Goal: Check status: Check status

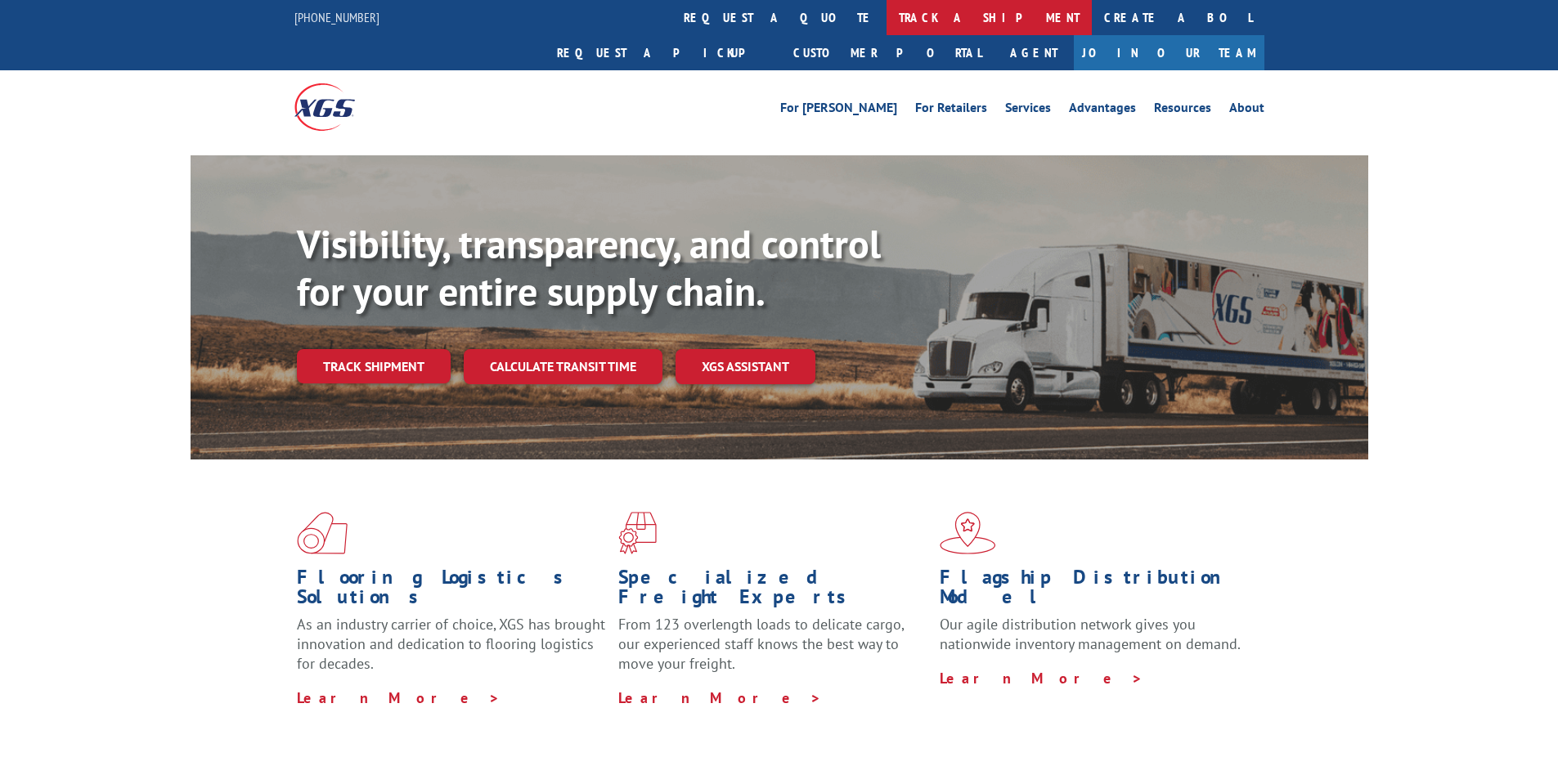
click at [887, 20] on link "track a shipment" at bounding box center [989, 17] width 206 height 35
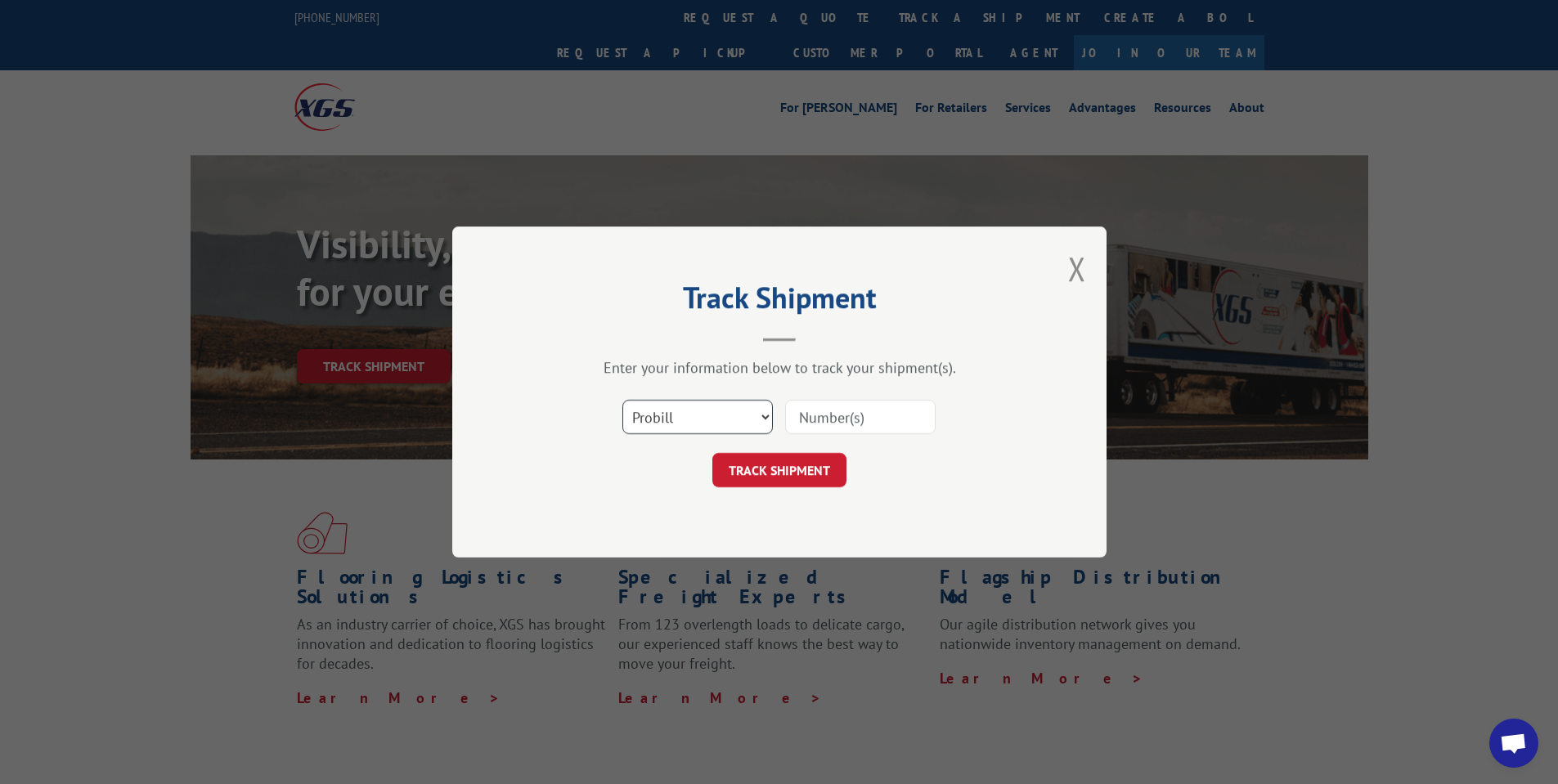
click at [681, 412] on select "Select category... Probill BOL PO" at bounding box center [697, 417] width 150 height 34
select select "bol"
click at [622, 400] on select "Select category... Probill BOL PO" at bounding box center [697, 417] width 150 height 34
click at [802, 431] on input at bounding box center [860, 417] width 150 height 34
click at [804, 427] on input at bounding box center [860, 417] width 150 height 34
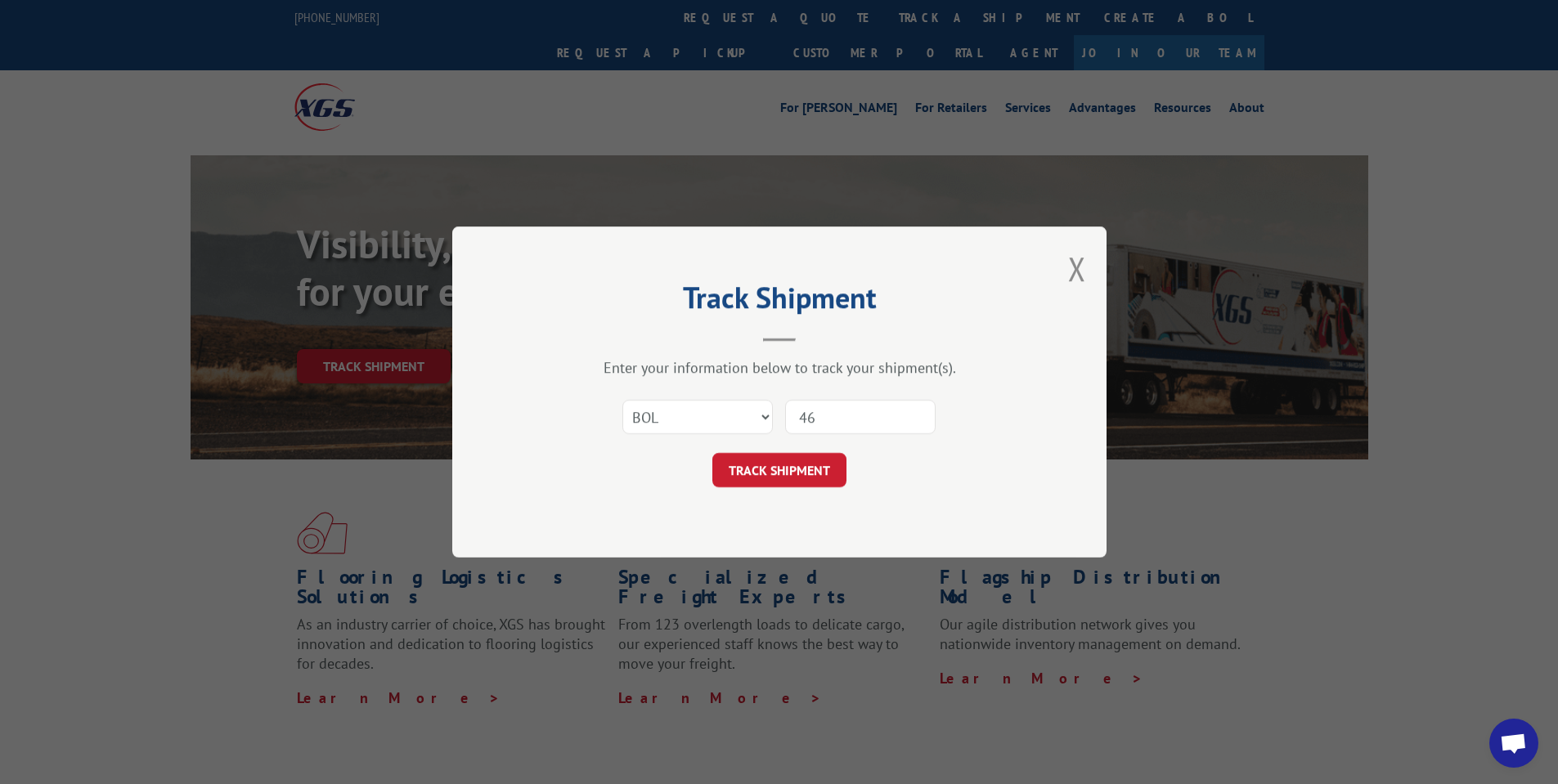
type input "4"
type input "46902"
click button "TRACK SHIPMENT" at bounding box center [779, 470] width 134 height 34
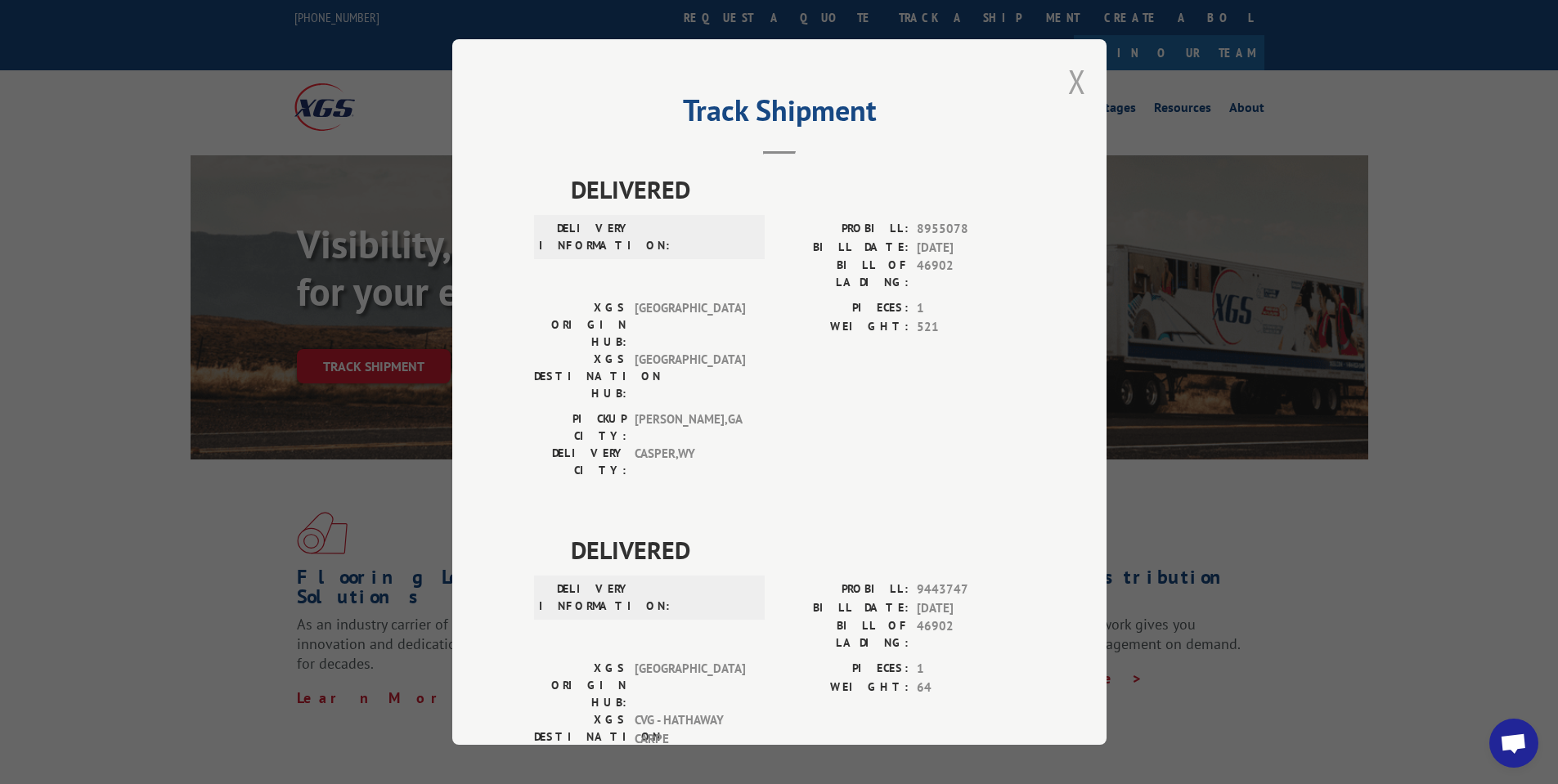
click at [1073, 79] on button "Close modal" at bounding box center [1077, 81] width 18 height 44
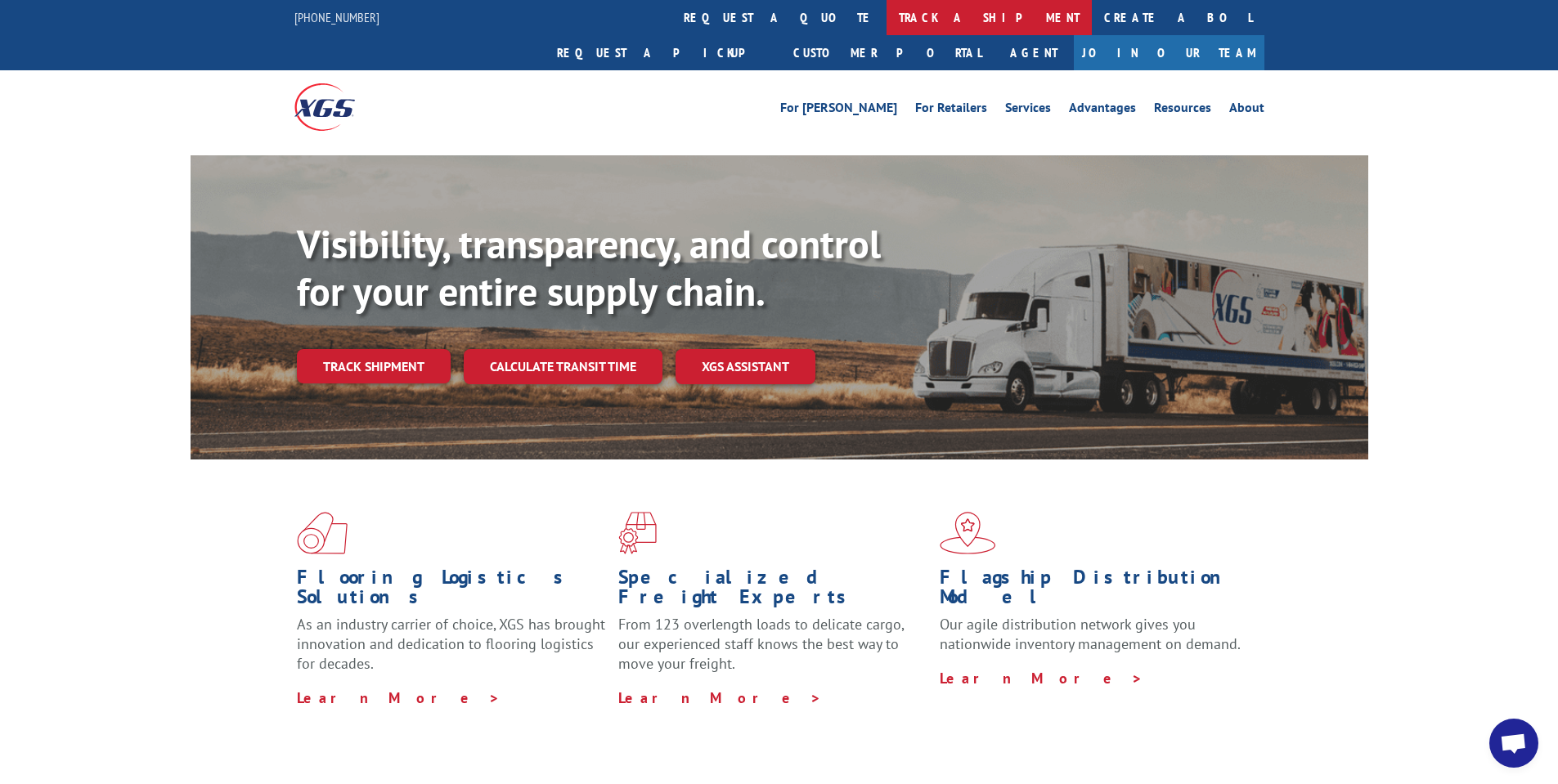
click at [887, 20] on link "track a shipment" at bounding box center [989, 17] width 206 height 35
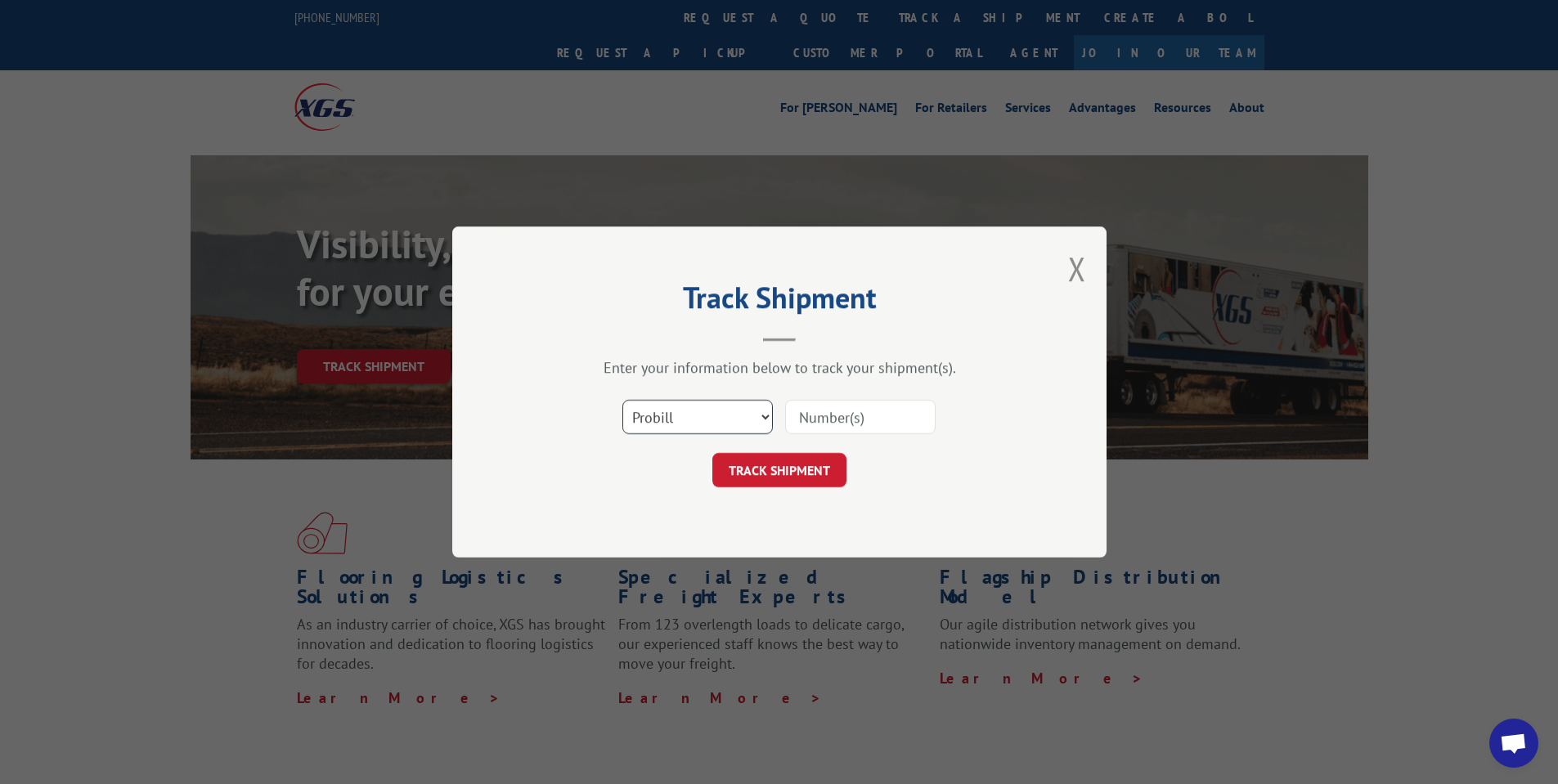
click at [681, 409] on select "Select category... Probill BOL PO" at bounding box center [697, 417] width 150 height 34
select select "bol"
click at [622, 400] on select "Select category... Probill BOL PO" at bounding box center [697, 417] width 150 height 34
click at [814, 418] on input at bounding box center [860, 417] width 150 height 34
type input "469602"
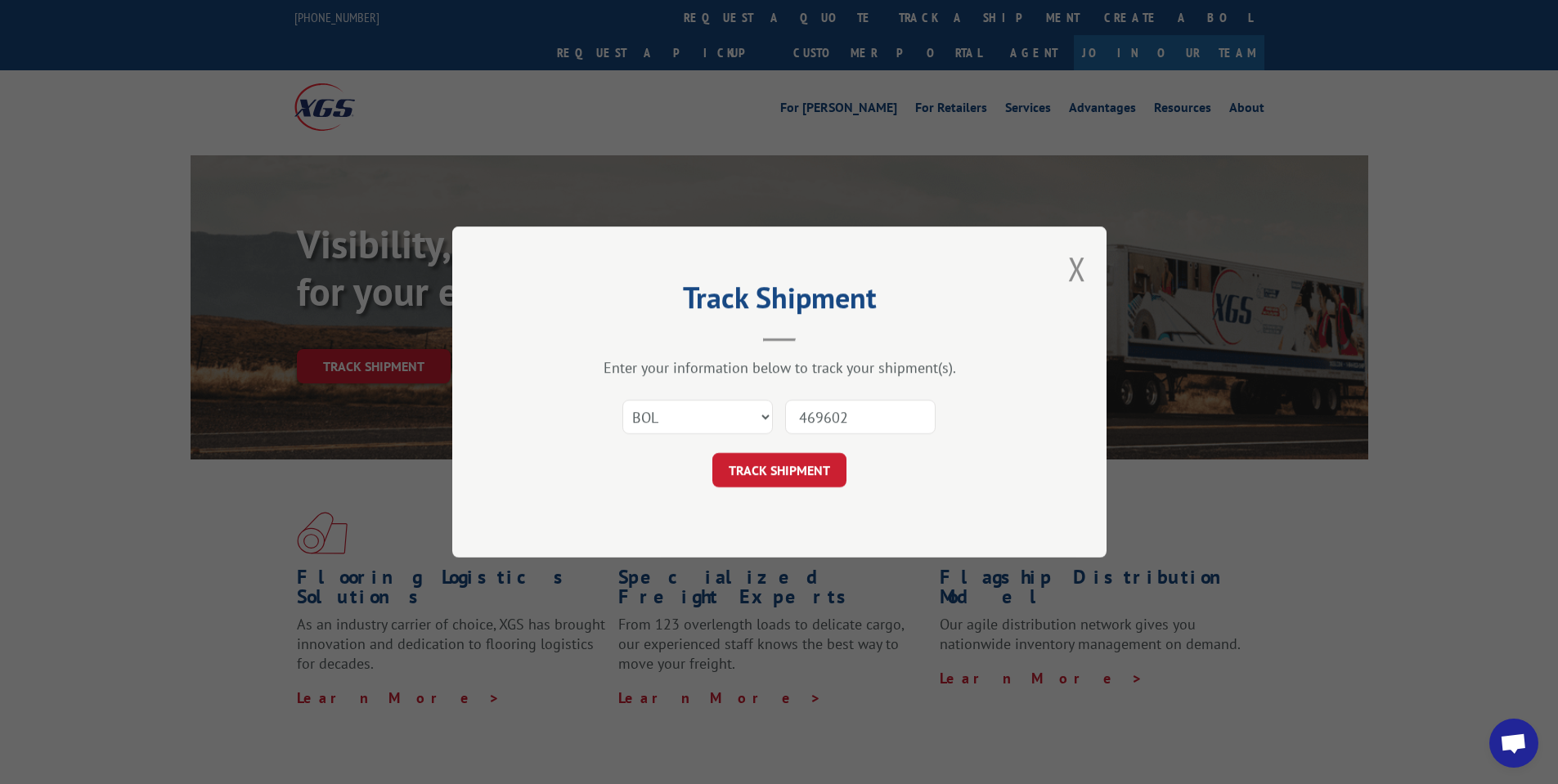
click button "TRACK SHIPMENT" at bounding box center [779, 470] width 134 height 34
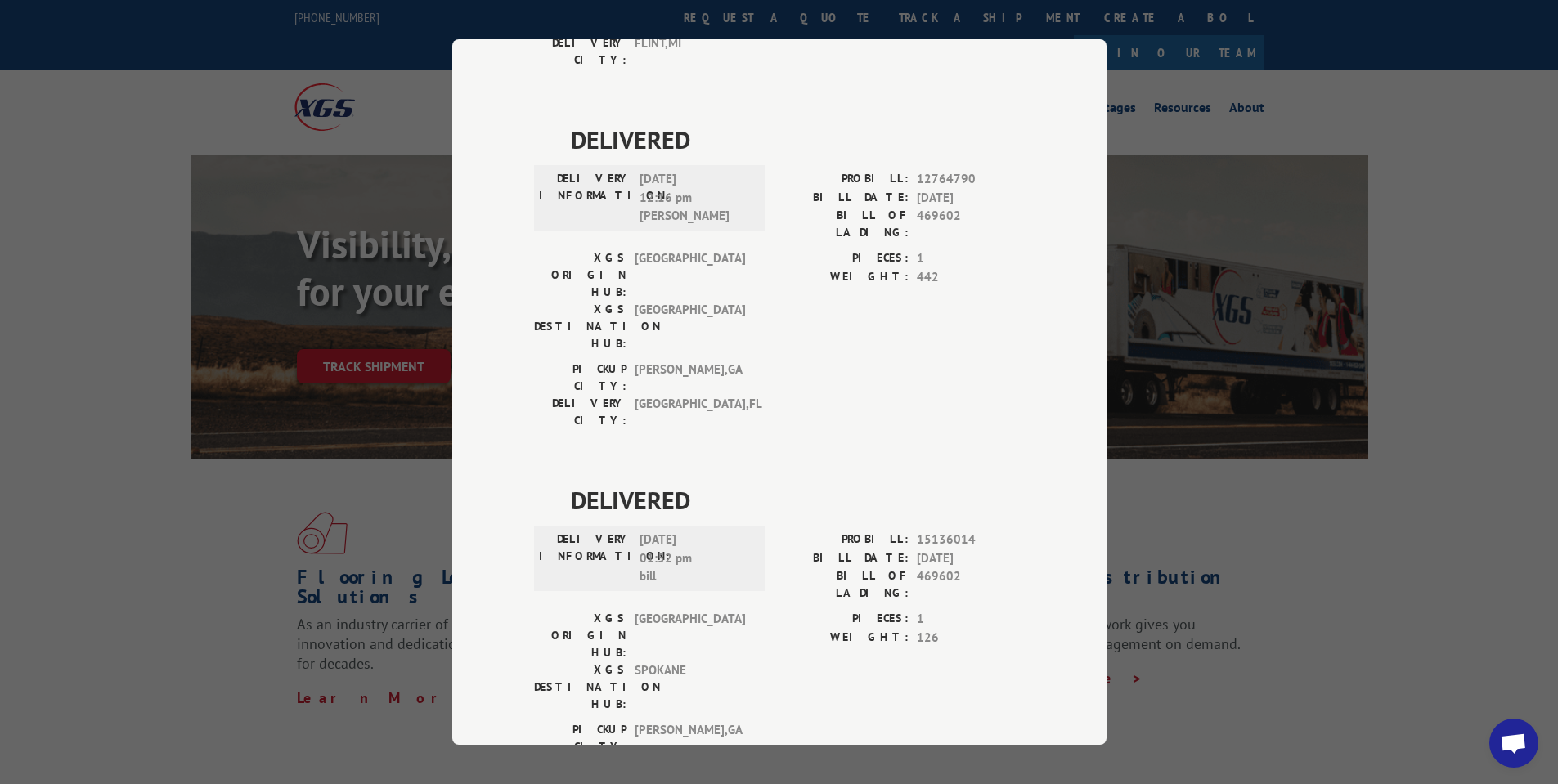
scroll to position [2, 0]
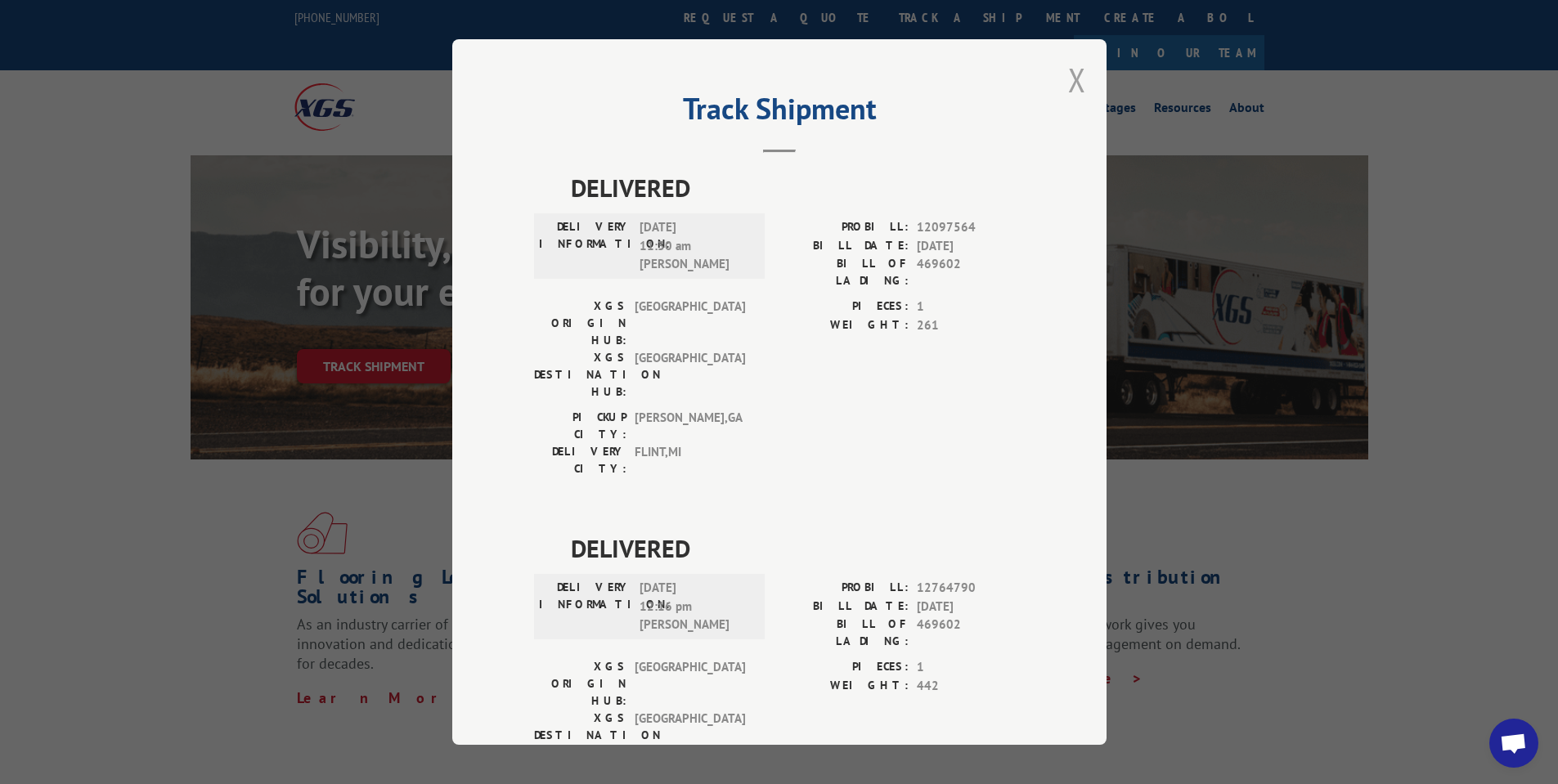
click at [1068, 78] on button "Close modal" at bounding box center [1077, 79] width 18 height 44
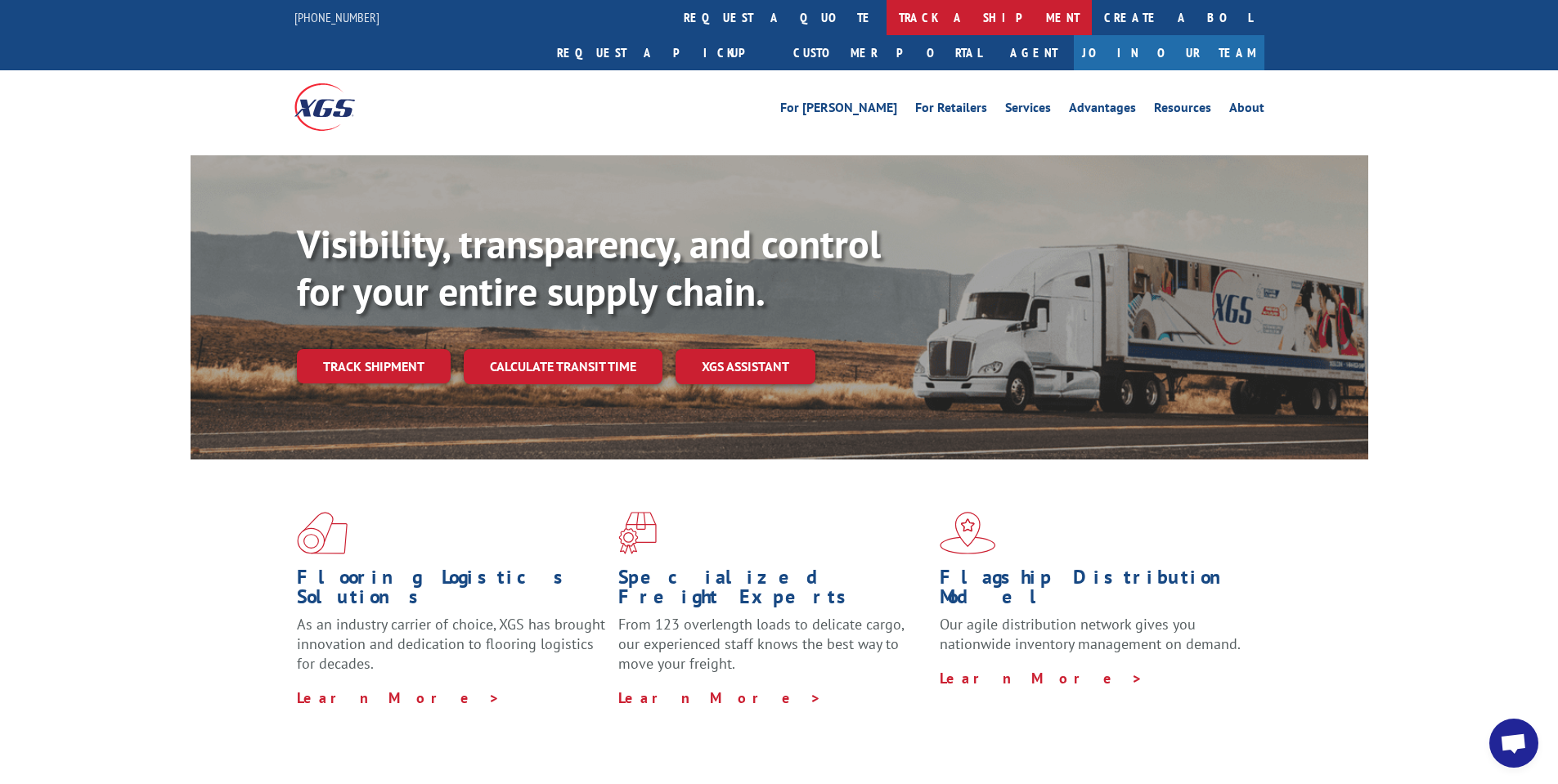
click at [887, 9] on link "track a shipment" at bounding box center [989, 17] width 206 height 35
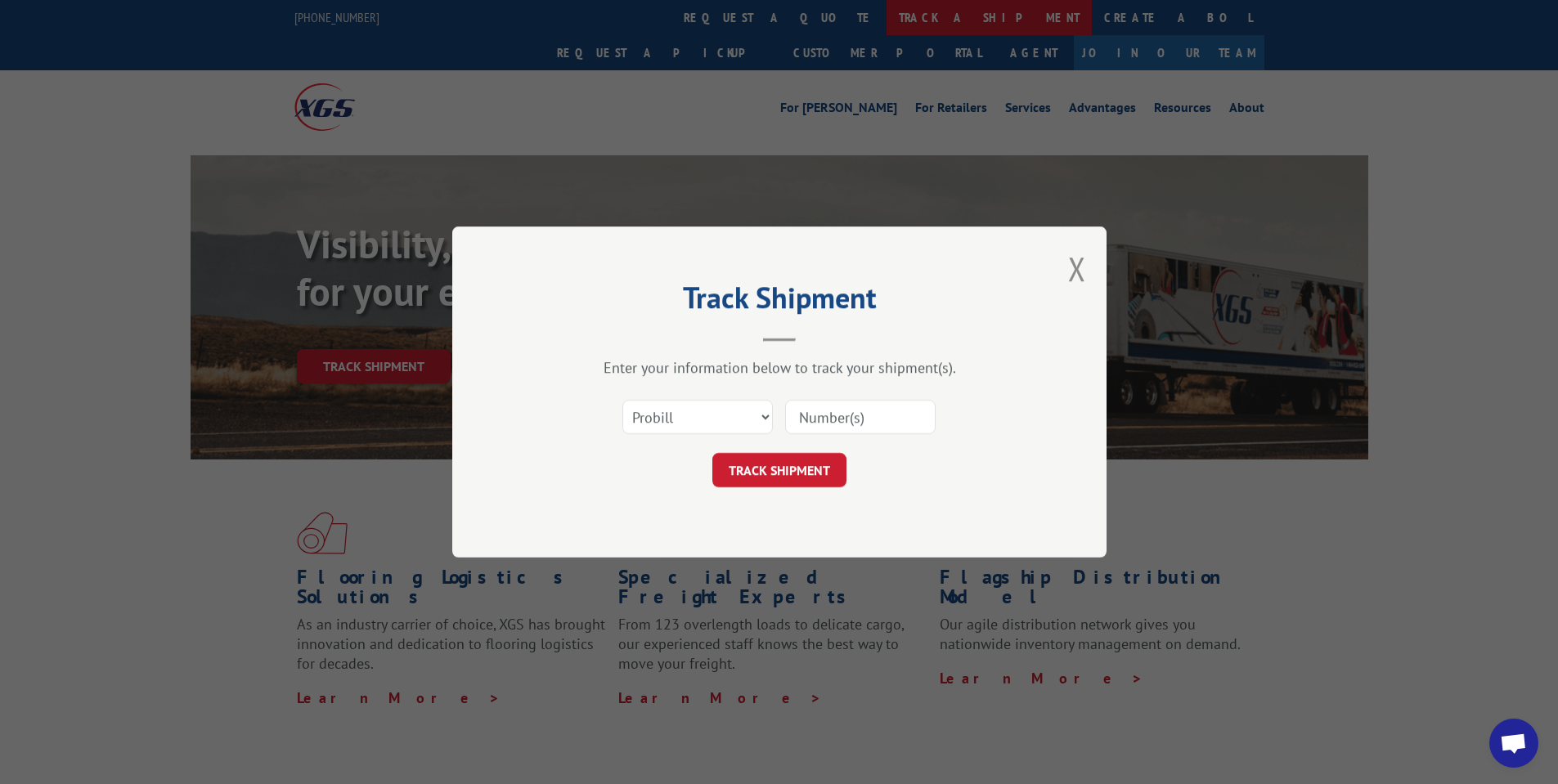
scroll to position [0, 0]
click at [701, 414] on select "Select category... Probill BOL PO" at bounding box center [697, 417] width 150 height 34
select select "bol"
click at [622, 400] on select "Select category... Probill BOL PO" at bounding box center [697, 417] width 150 height 34
click at [894, 402] on input at bounding box center [860, 417] width 150 height 34
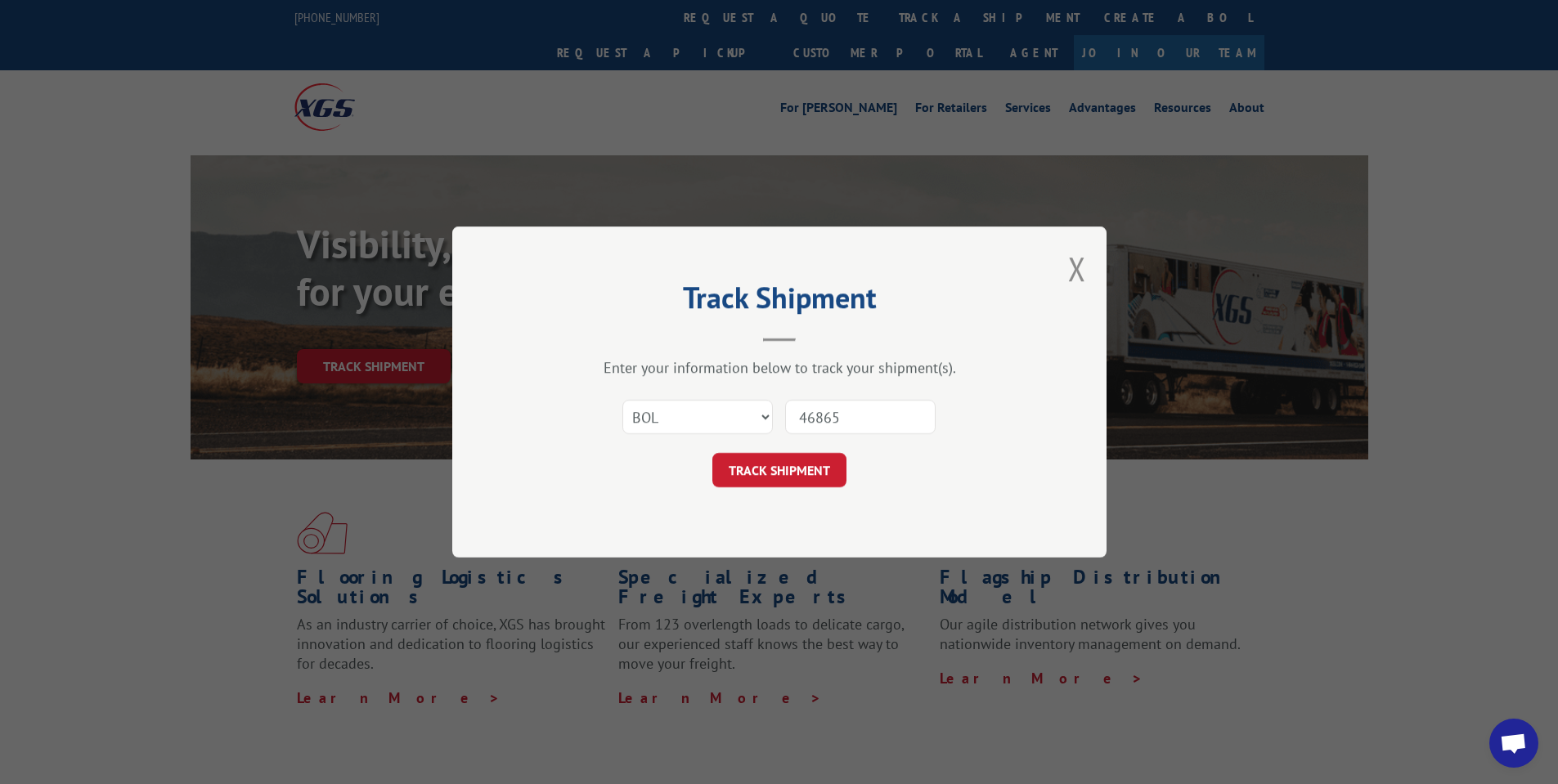
type input "468657"
click button "TRACK SHIPMENT" at bounding box center [779, 470] width 134 height 34
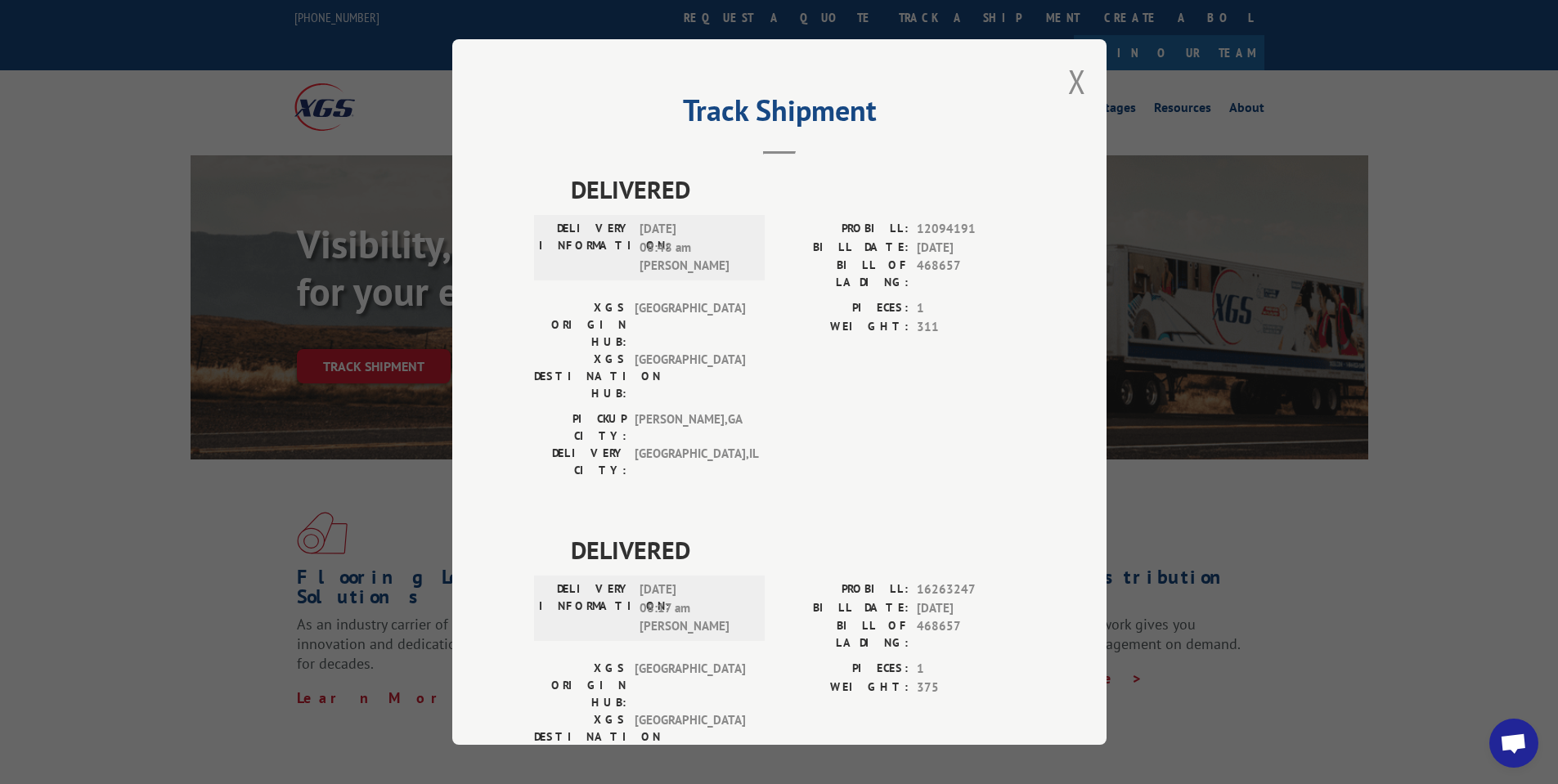
scroll to position [491, 0]
